Goal: Task Accomplishment & Management: Use online tool/utility

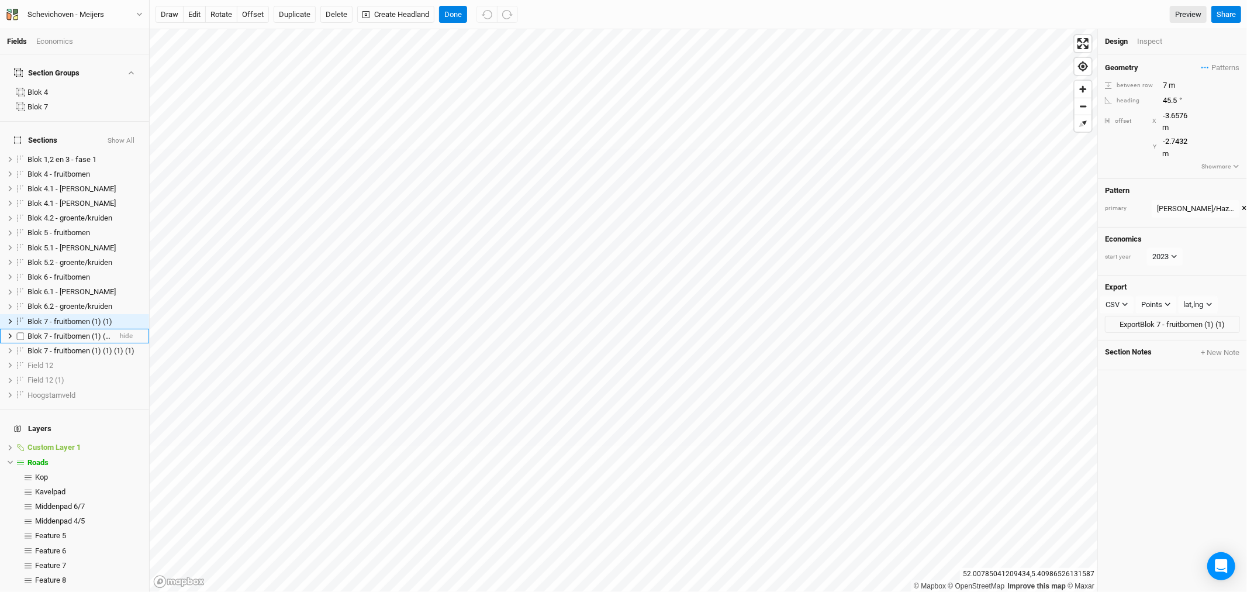
click at [43, 332] on span "Blok 7 - fruitbomen (1) (1) (1)" at bounding box center [75, 336] width 96 height 9
click at [46, 332] on span "Blok 7 - fruitbomen (1) (1) (1)" at bounding box center [75, 336] width 96 height 9
type input "Blok 8 - bomen"
click at [63, 317] on span "Blok 7 - fruitbomen (1) (1)" at bounding box center [69, 321] width 85 height 9
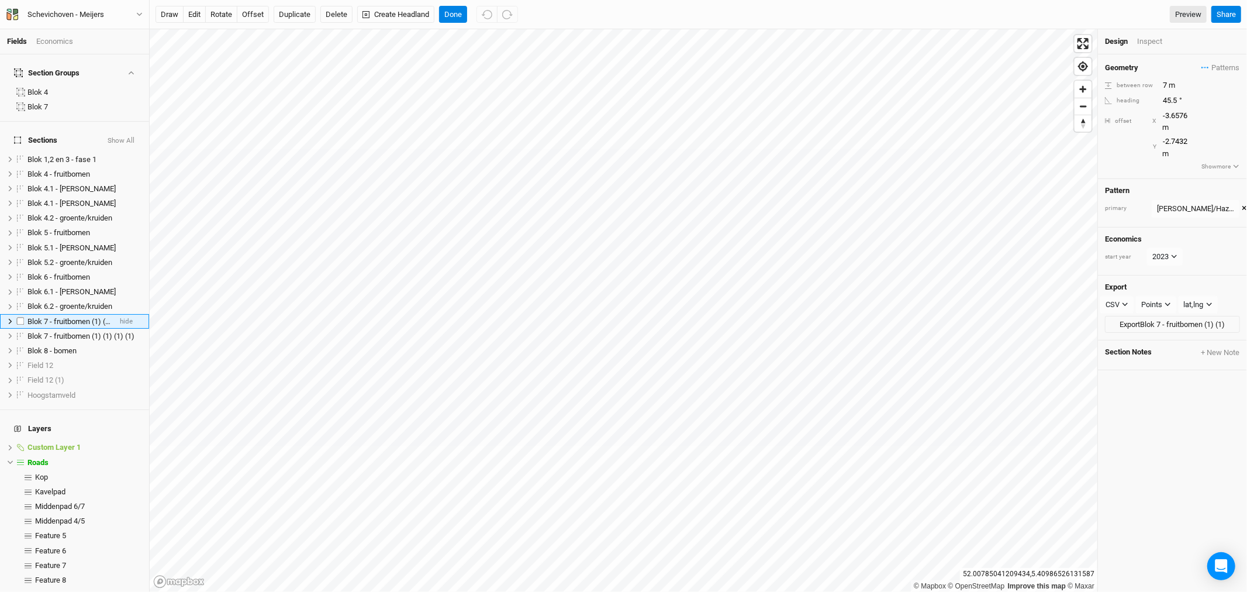
click at [68, 317] on span "Blok 7 - fruitbomen (1) (1)" at bounding box center [69, 321] width 85 height 9
click at [64, 317] on input "Blok 7 - fruitbomen (1) (1)" at bounding box center [66, 323] width 79 height 13
click at [51, 346] on span "Blok 8 - bomen" at bounding box center [51, 350] width 49 height 9
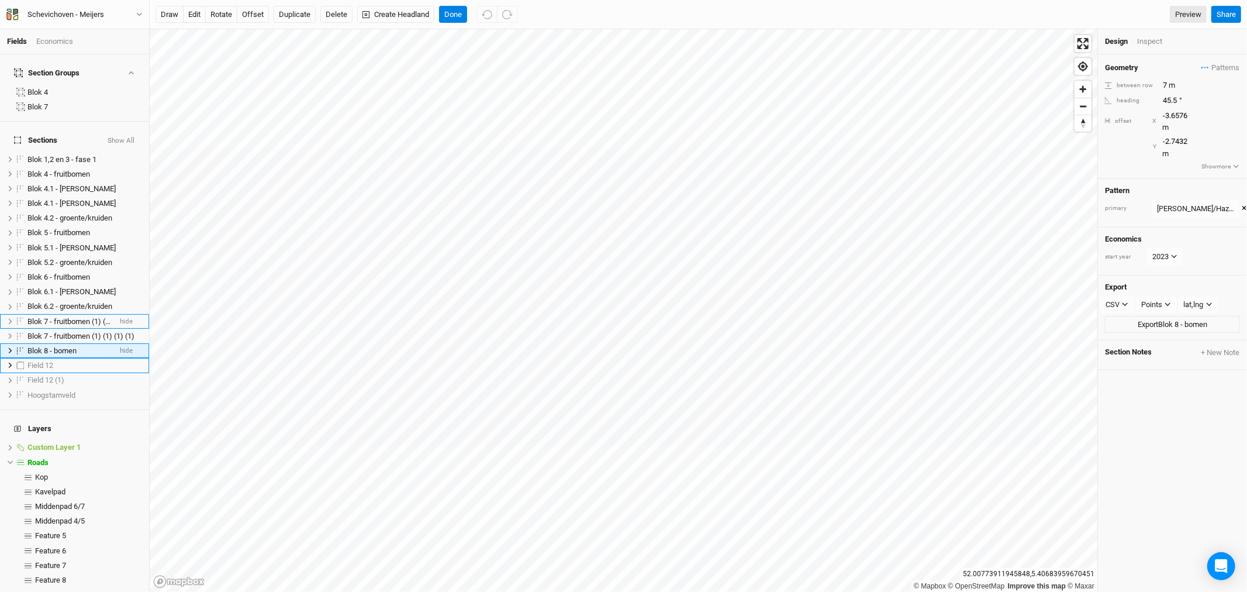
scroll to position [13, 0]
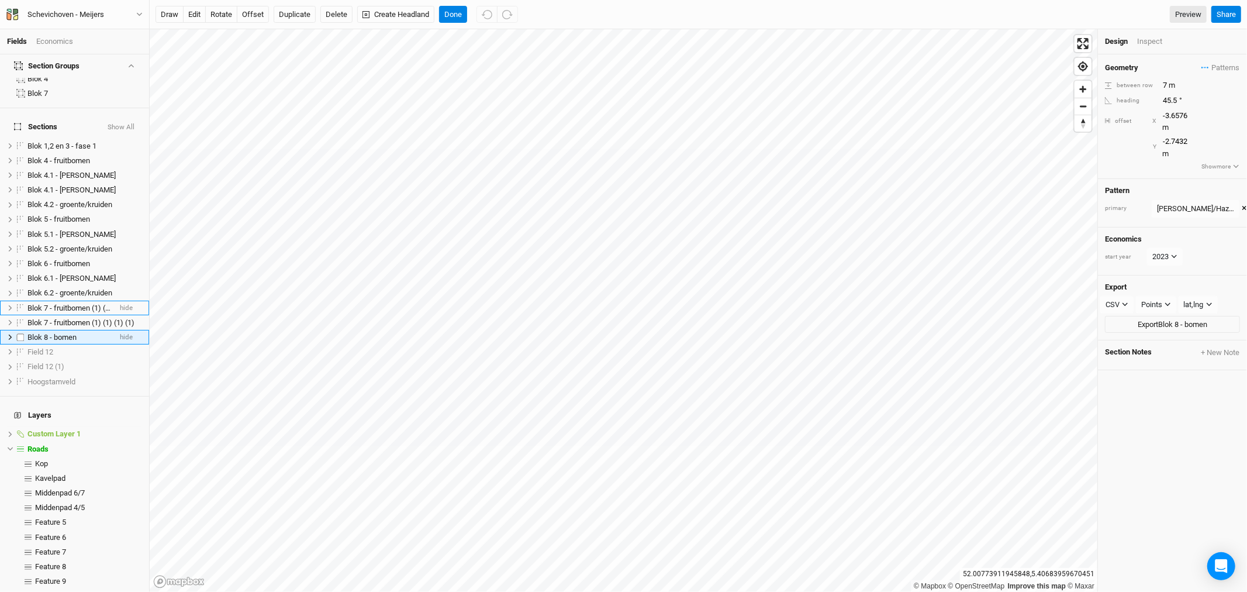
click at [45, 333] on span "Blok 8 - bomen" at bounding box center [51, 337] width 49 height 9
type input "Blok 9 - bomen"
click at [47, 304] on span "Blok 7 - fruitbomen (1) (1)" at bounding box center [69, 308] width 85 height 9
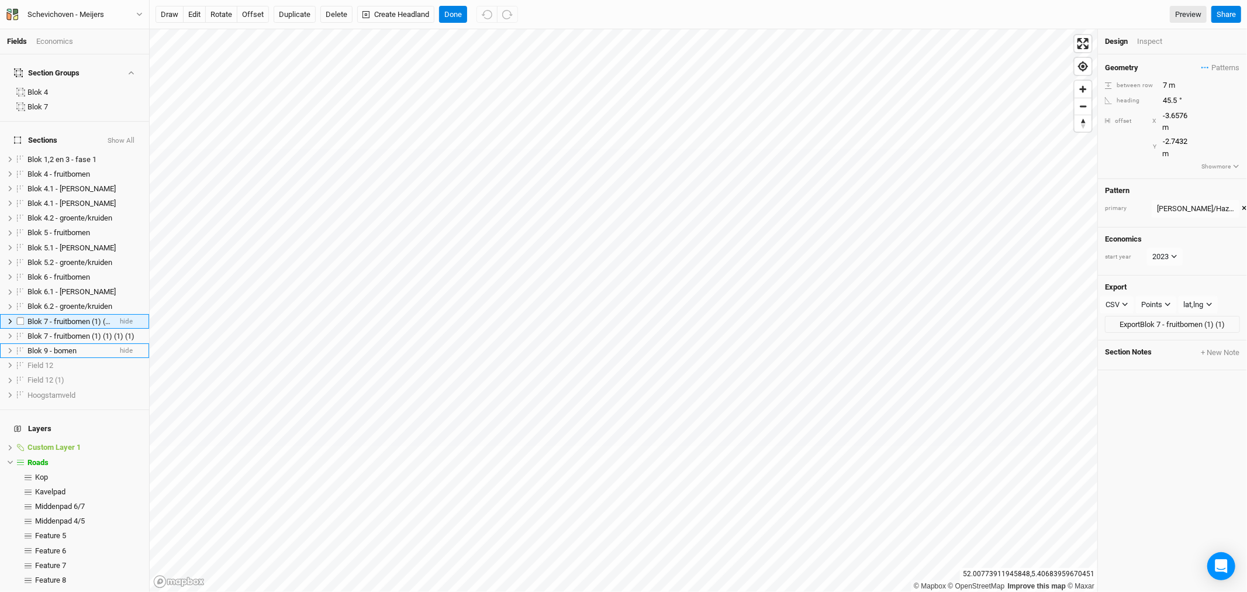
click at [58, 317] on span "Blok 7 - fruitbomen (1) (1)" at bounding box center [69, 321] width 85 height 9
click at [53, 317] on span "Blok 7 - fruitbomen (1) (1)" at bounding box center [69, 321] width 85 height 9
click at [65, 317] on input "Blok 7 - fruitbomen (1) (1)" at bounding box center [66, 323] width 79 height 13
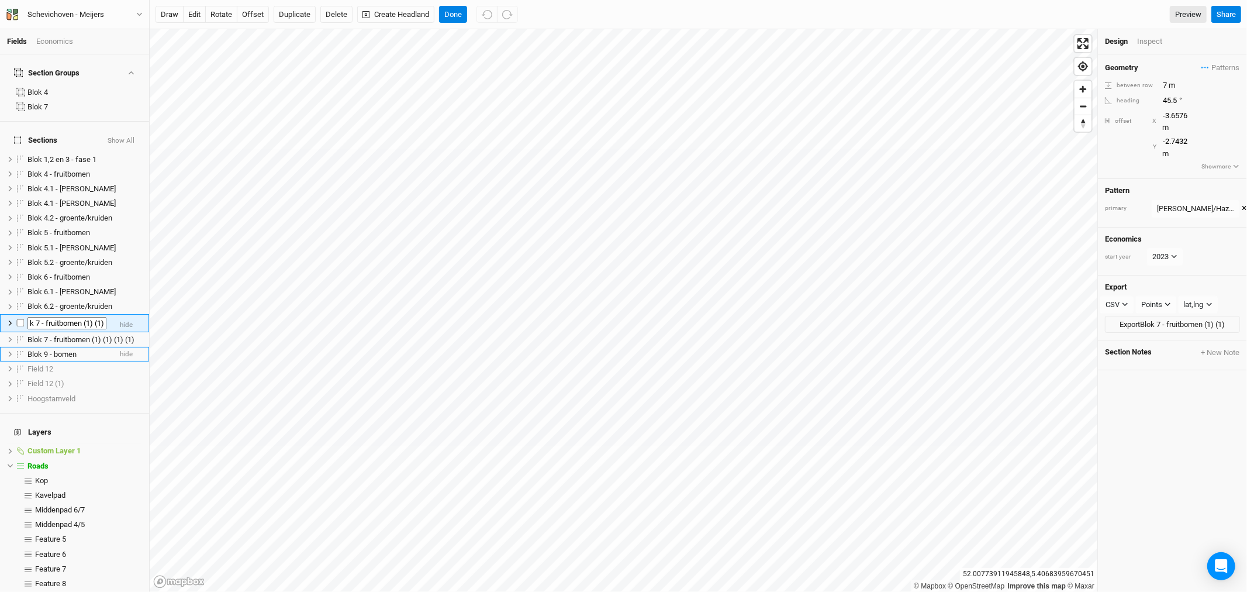
click at [65, 317] on input "Blok 7 - fruitbomen (1) (1)" at bounding box center [66, 323] width 79 height 13
type input "Blok 7 - bomen"
click at [63, 332] on span "Blok 7 - fruitbomen (1) (1) (1) (1)" at bounding box center [80, 336] width 107 height 9
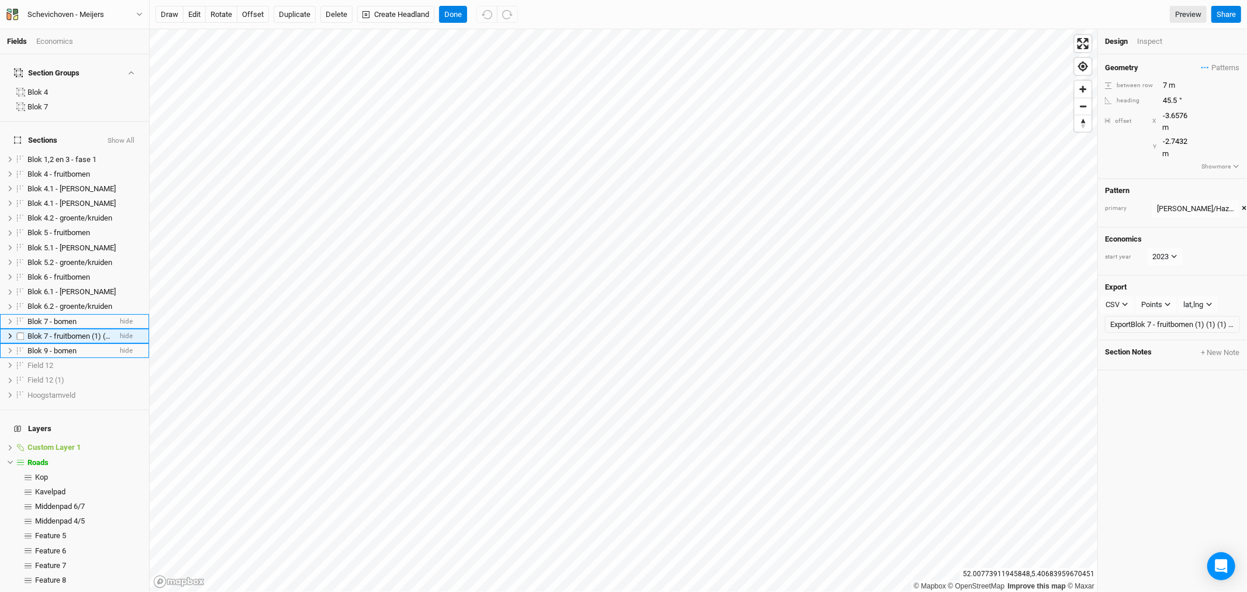
click at [63, 332] on span "Blok 7 - fruitbomen (1) (1) (1) (1)" at bounding box center [80, 336] width 107 height 9
type input "Blok 8 - bomen"
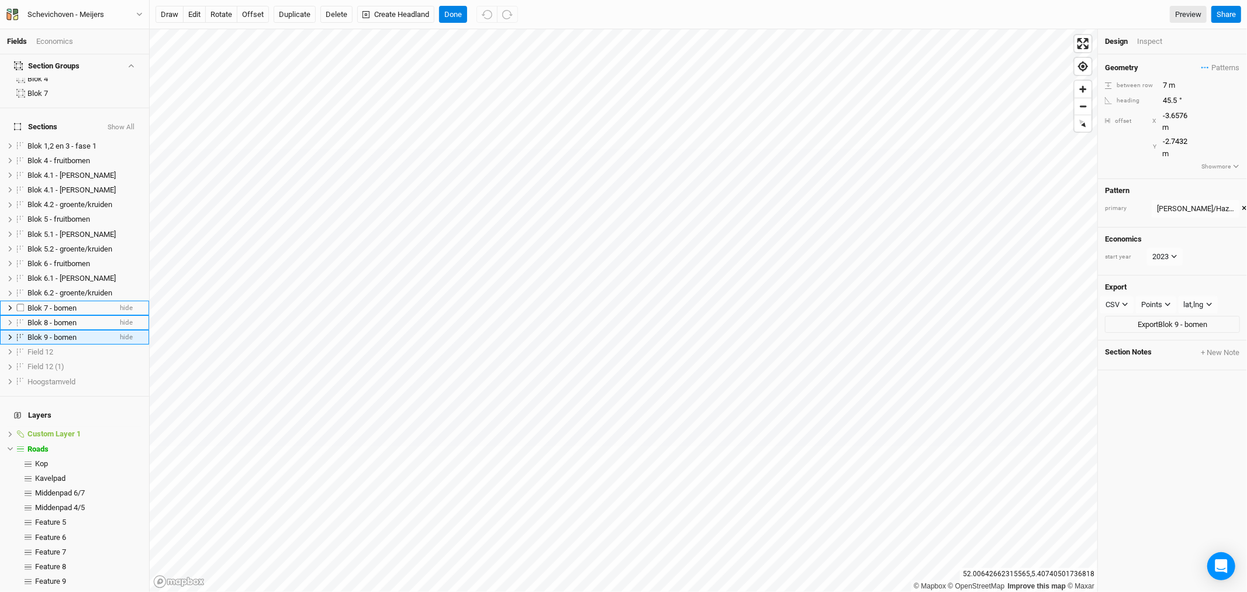
click at [68, 304] on span "Blok 7 - bomen" at bounding box center [51, 308] width 49 height 9
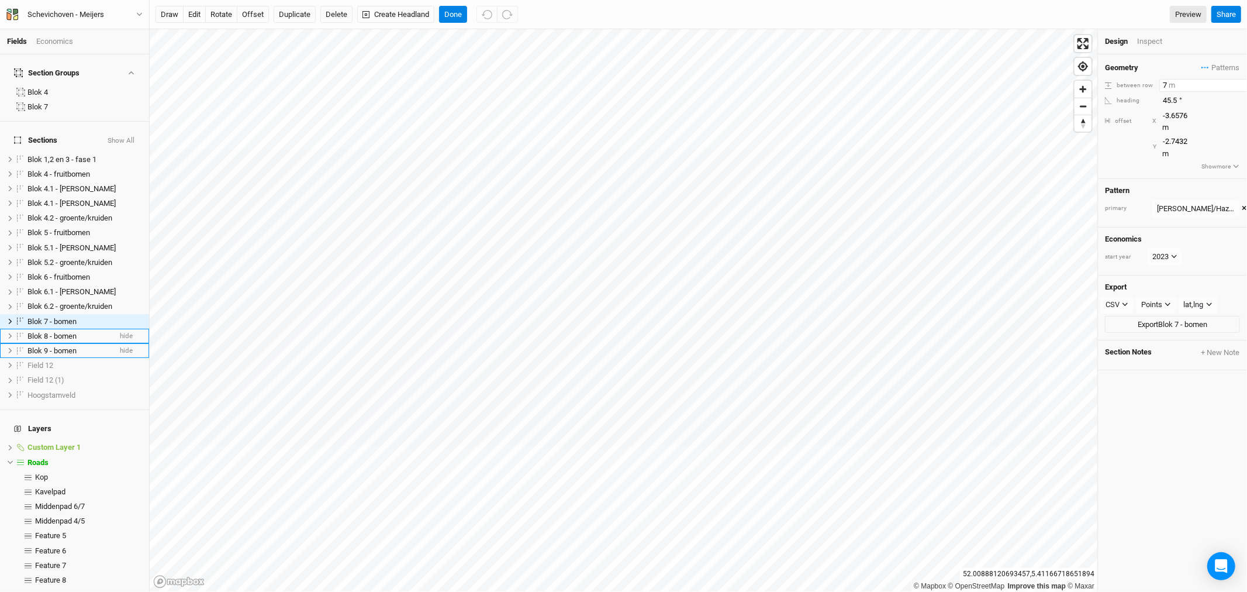
drag, startPoint x: 1168, startPoint y: 85, endPoint x: 1162, endPoint y: 85, distance: 6.4
click at [1162, 85] on input "7" at bounding box center [1211, 85] width 102 height 13
type input "10"
click at [1170, 84] on input "7" at bounding box center [1211, 85] width 102 height 13
type input "10"
